Goal: Task Accomplishment & Management: Check status

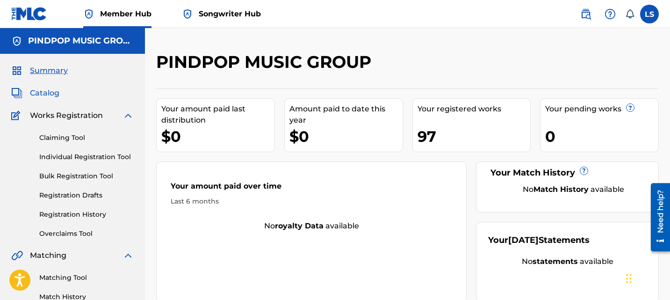
click at [47, 87] on span "Catalog" at bounding box center [44, 92] width 29 height 11
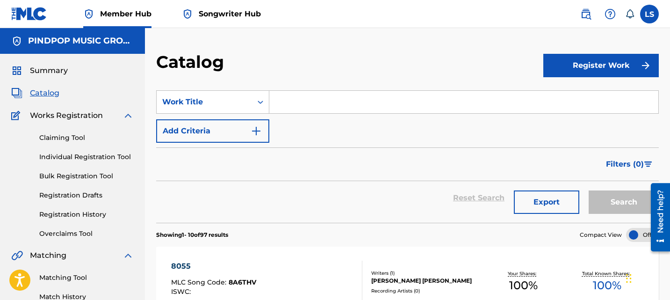
click at [81, 208] on div "Claiming Tool Individual Registration Tool Bulk Registration Tool Registration …" at bounding box center [72, 179] width 122 height 117
click at [81, 209] on link "Registration History" at bounding box center [86, 214] width 94 height 10
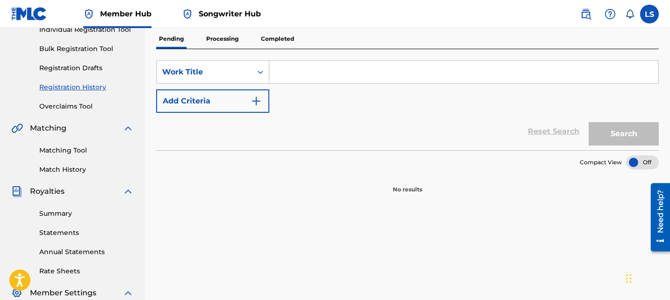
scroll to position [77, 0]
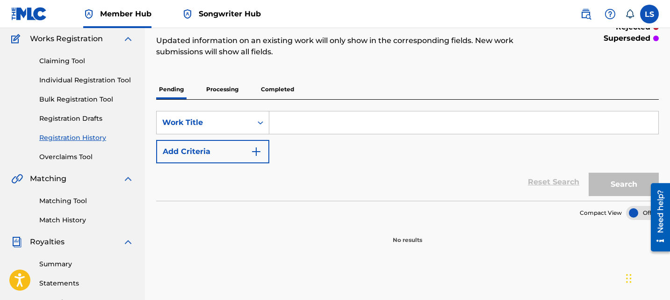
click at [236, 93] on p "Processing" at bounding box center [222, 89] width 38 height 20
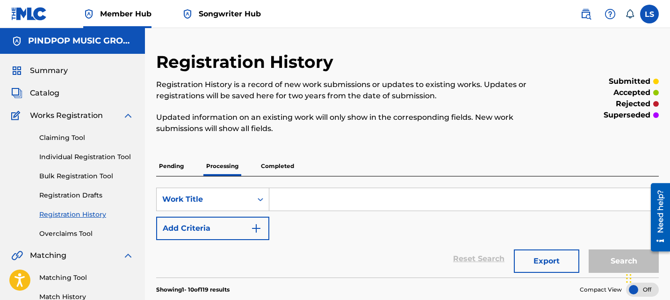
click at [262, 163] on p "Completed" at bounding box center [277, 166] width 39 height 20
